Goal: Task Accomplishment & Management: Manage account settings

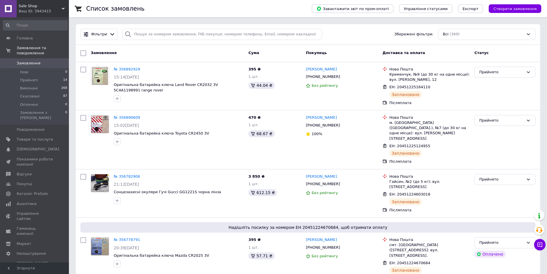
click at [64, 8] on icon at bounding box center [63, 8] width 3 height 3
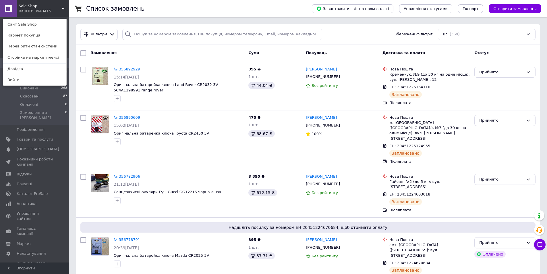
click at [63, 6] on div "Sale Shop Ваш ID: 3943415 Сайт Sale Shop Кабінет покупця Перевірити стан систем…" at bounding box center [34, 8] width 69 height 17
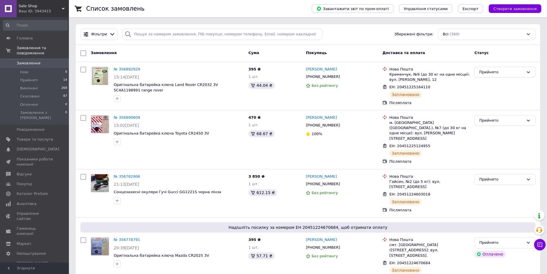
click at [63, 7] on icon at bounding box center [63, 8] width 3 height 3
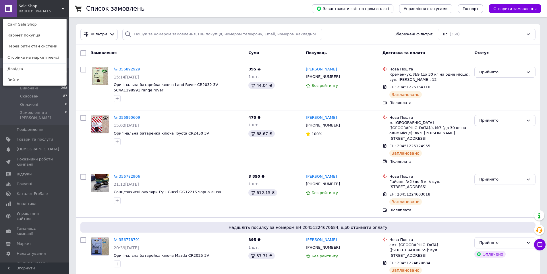
click at [62, 7] on icon at bounding box center [63, 8] width 3 height 3
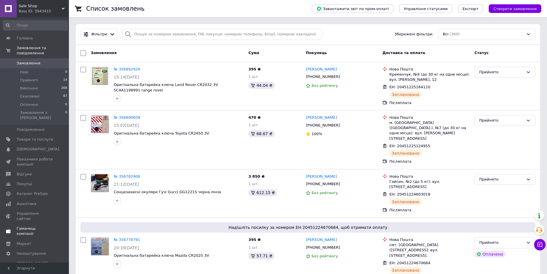
click at [41, 226] on span "Гаманець компанії" at bounding box center [35, 231] width 36 height 10
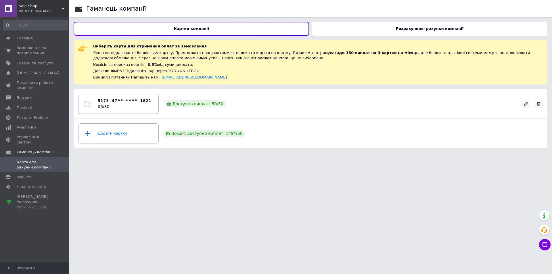
click at [268, 153] on html "Sale Shop Ваш ID: 3943415 Сайт Sale Shop Кабінет покупця Перевірити стан систем…" at bounding box center [276, 76] width 552 height 153
click at [422, 28] on b "Розрахункові рахунки компанії" at bounding box center [430, 28] width 68 height 4
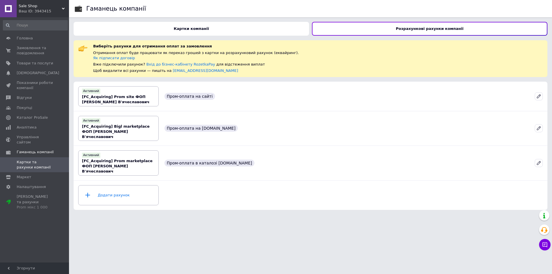
click at [230, 208] on html "Sale Shop Ваш ID: 3943415 Сайт Sale Shop Кабінет покупця Перевірити стан систем…" at bounding box center [276, 107] width 552 height 214
click at [143, 24] on div "Картки компанії" at bounding box center [191, 29] width 235 height 14
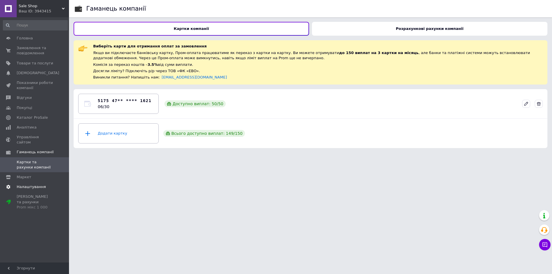
click at [25, 184] on span "Налаштування" at bounding box center [31, 186] width 29 height 5
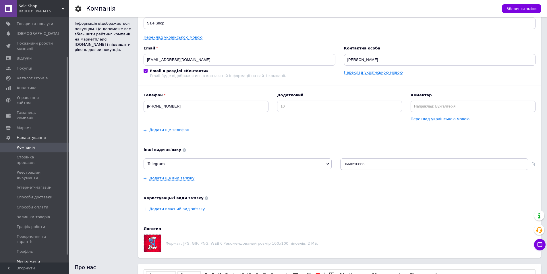
scroll to position [58, 0]
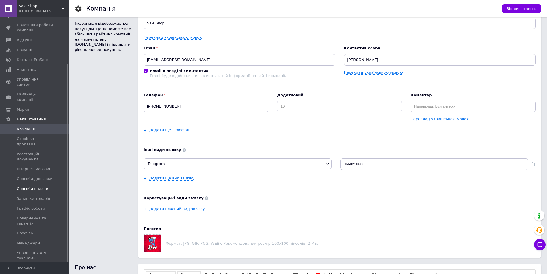
click at [38, 186] on span "Способи оплати" at bounding box center [33, 188] width 32 height 5
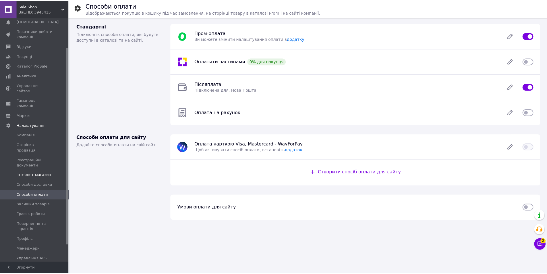
scroll to position [58, 0]
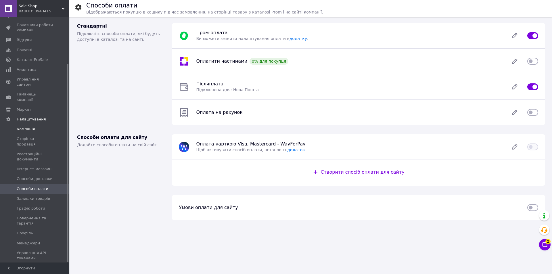
click at [26, 126] on span "Компанія" at bounding box center [26, 128] width 18 height 5
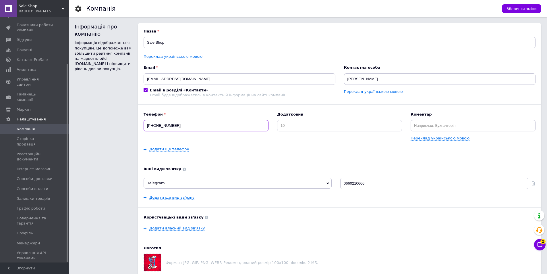
drag, startPoint x: 179, startPoint y: 124, endPoint x: 135, endPoint y: 123, distance: 43.7
click at [135, 123] on div "Інформація про компанію Інформація відображається покупцям. Це допоможе вам збі…" at bounding box center [308, 150] width 467 height 254
drag, startPoint x: 219, startPoint y: 78, endPoint x: 120, endPoint y: 79, distance: 99.1
click at [120, 79] on div "Інформація про компанію Інформація відображається покупцям. Це допоможе вам збі…" at bounding box center [308, 150] width 467 height 254
